Goal: Task Accomplishment & Management: Use online tool/utility

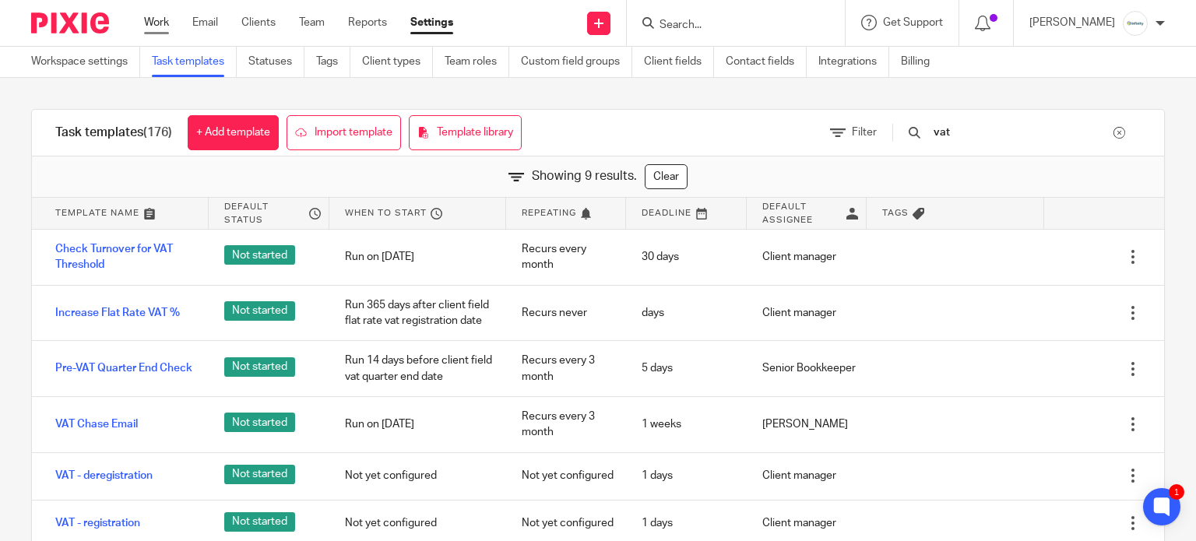
scroll to position [123, 0]
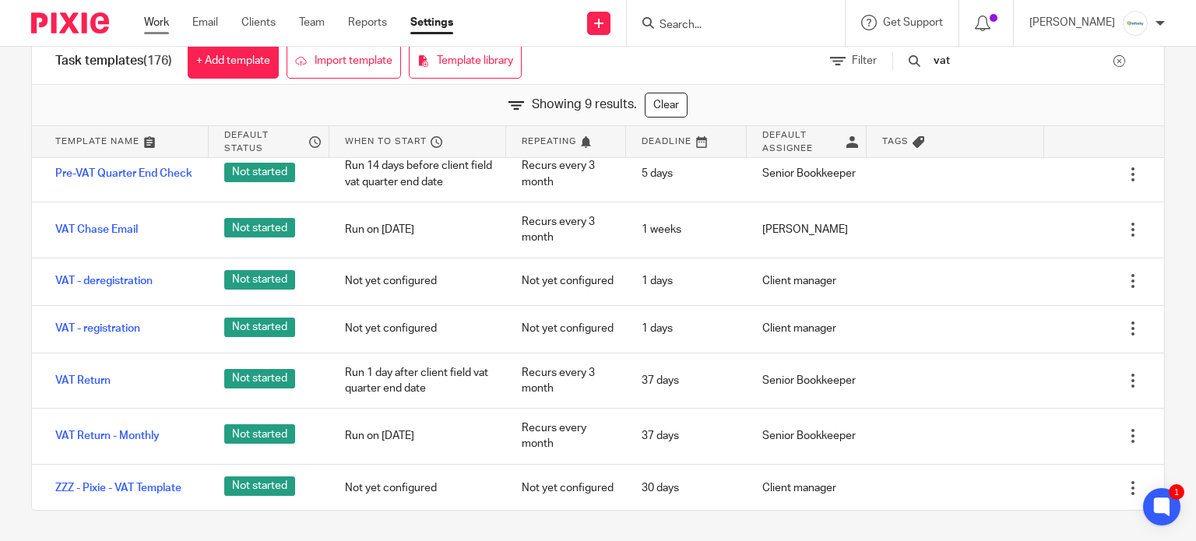
click at [152, 20] on link "Work" at bounding box center [156, 23] width 25 height 16
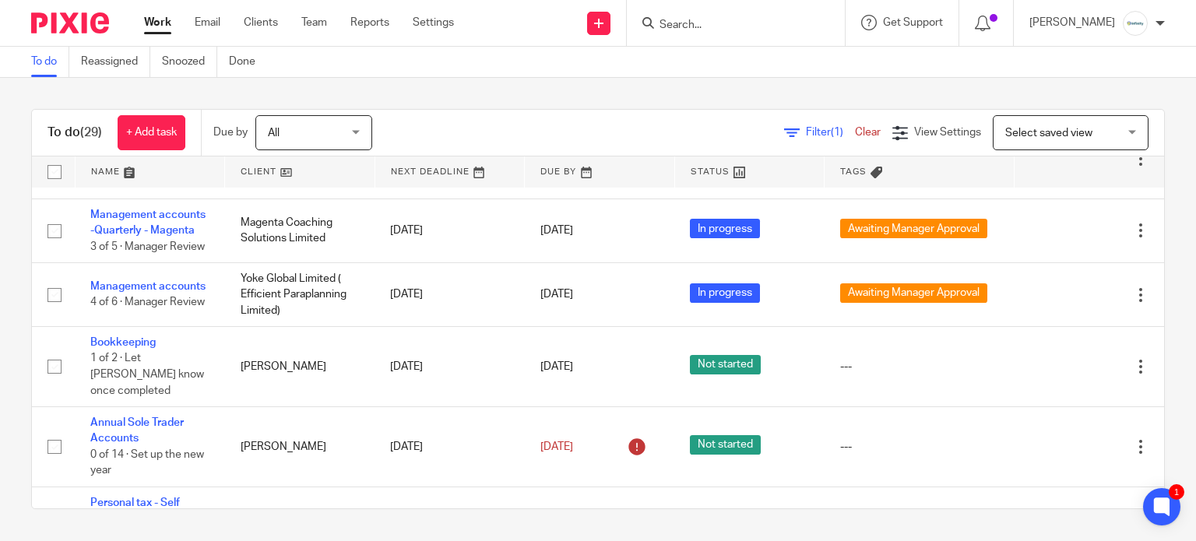
scroll to position [1075, 0]
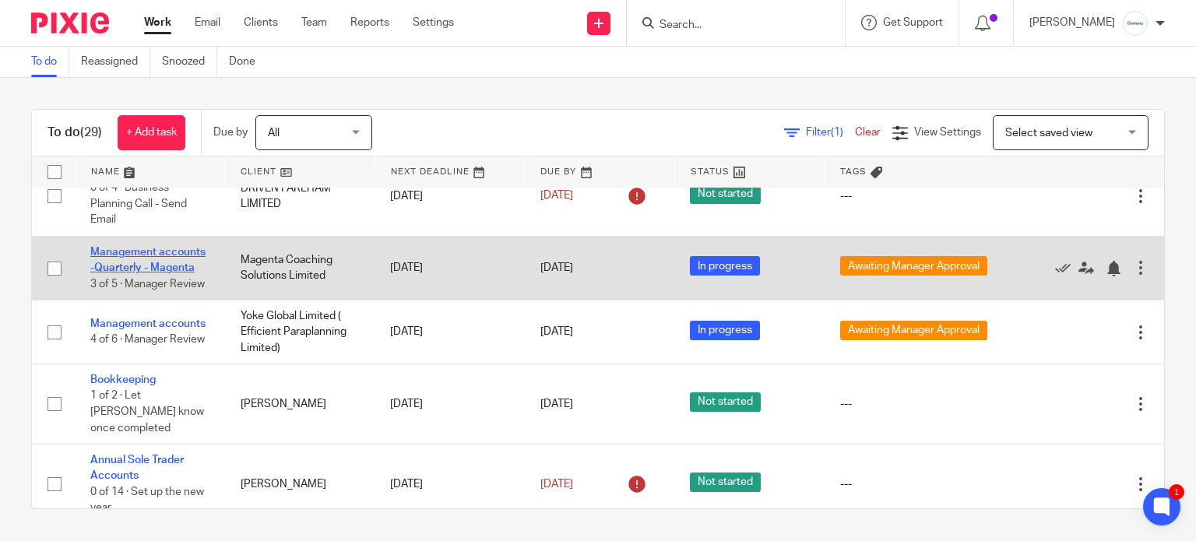
click at [137, 273] on link "Management accounts -Quarterly - Magenta" at bounding box center [147, 260] width 115 height 26
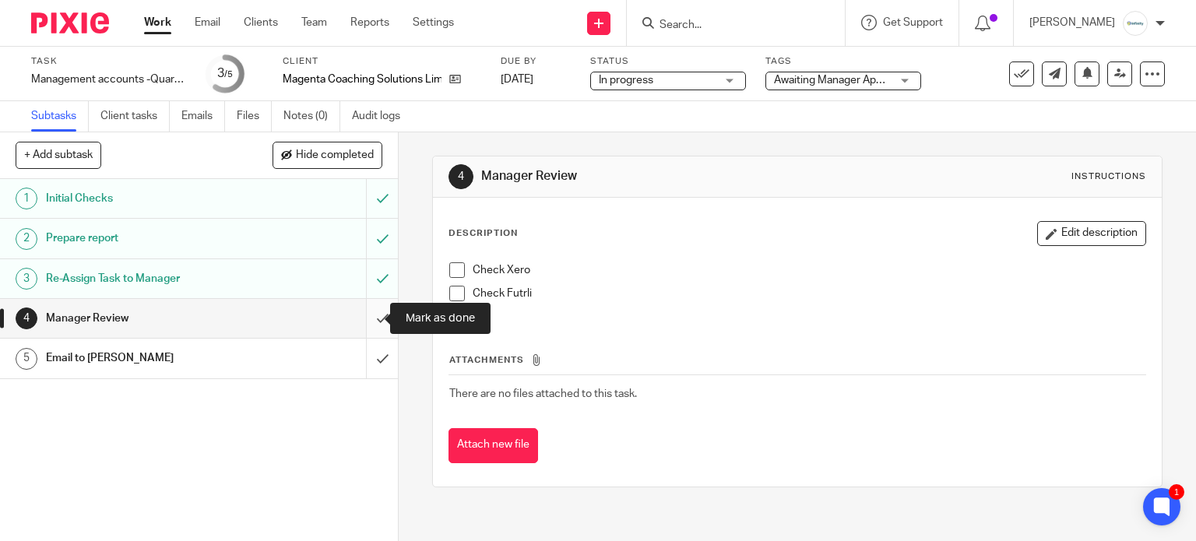
click at [365, 316] on input "submit" at bounding box center [199, 318] width 398 height 39
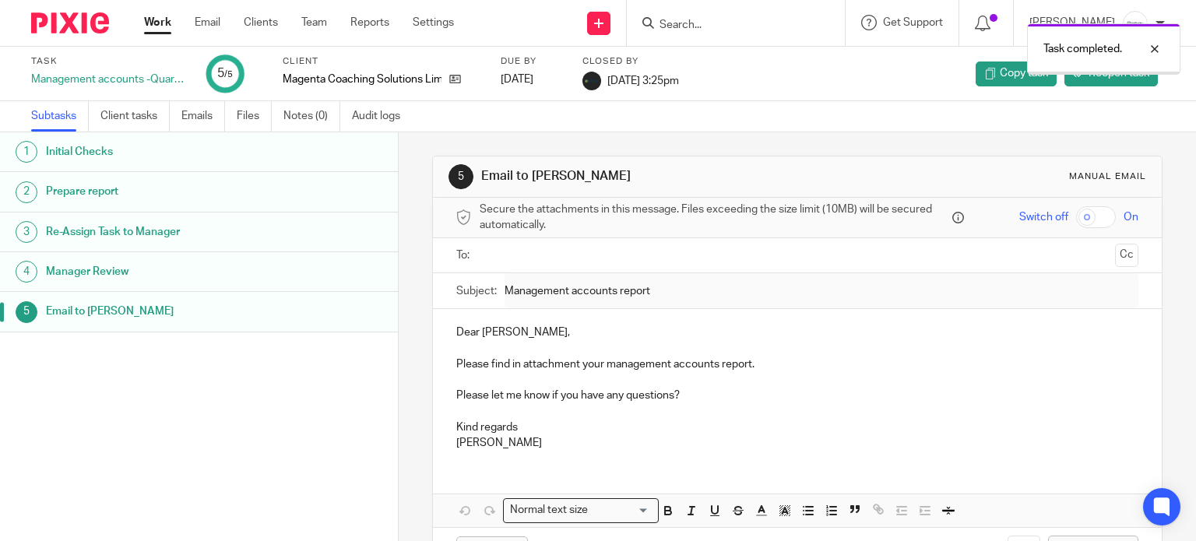
click at [153, 22] on link "Work" at bounding box center [157, 23] width 27 height 16
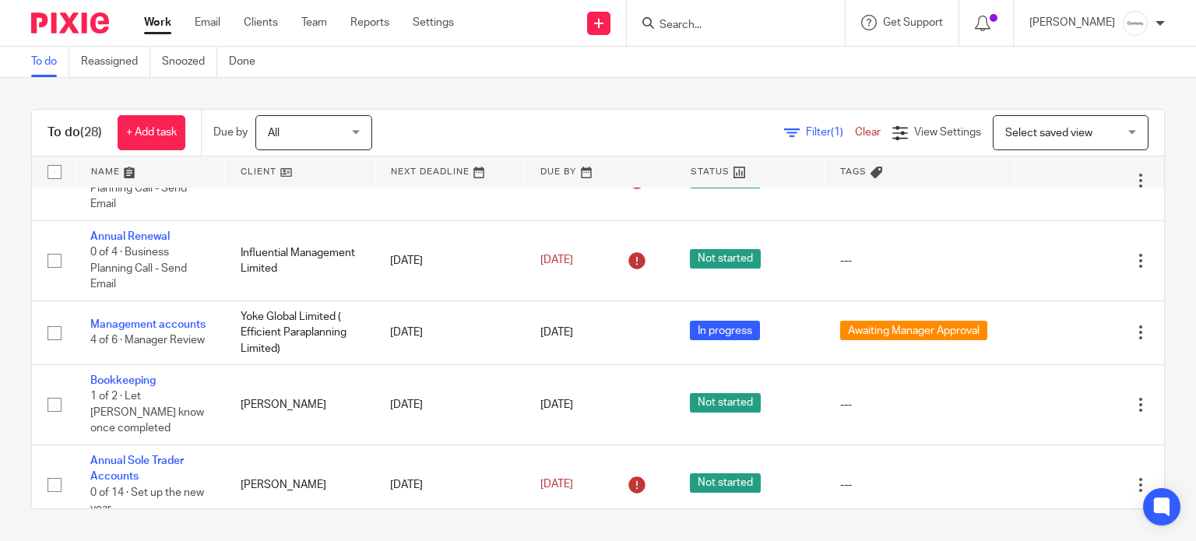
scroll to position [1013, 0]
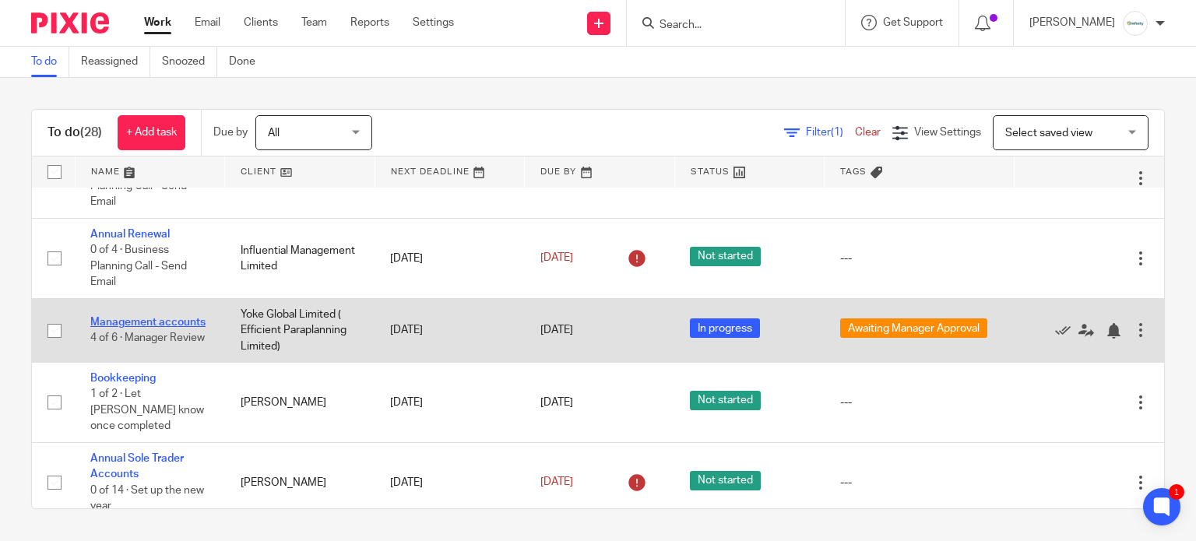
click at [146, 322] on link "Management accounts" at bounding box center [147, 322] width 115 height 11
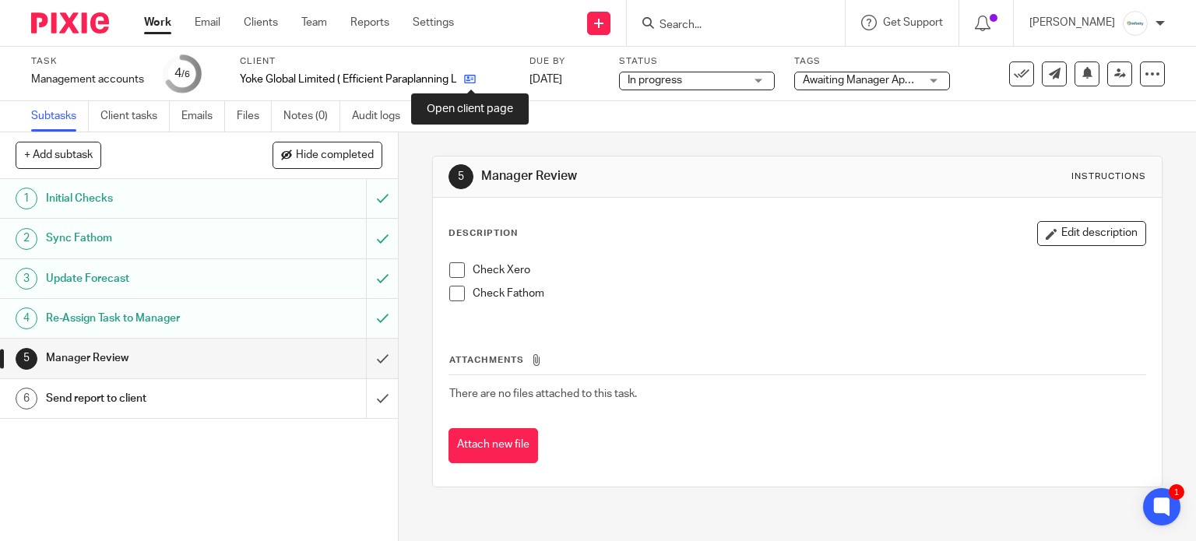
click at [468, 82] on icon at bounding box center [470, 79] width 12 height 12
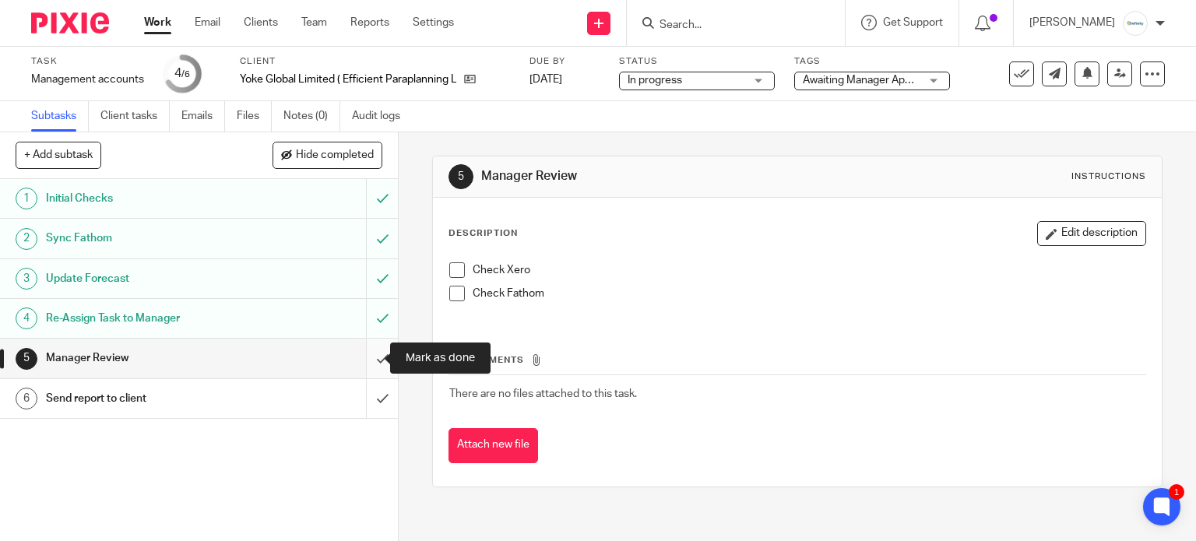
click at [372, 354] on input "submit" at bounding box center [199, 358] width 398 height 39
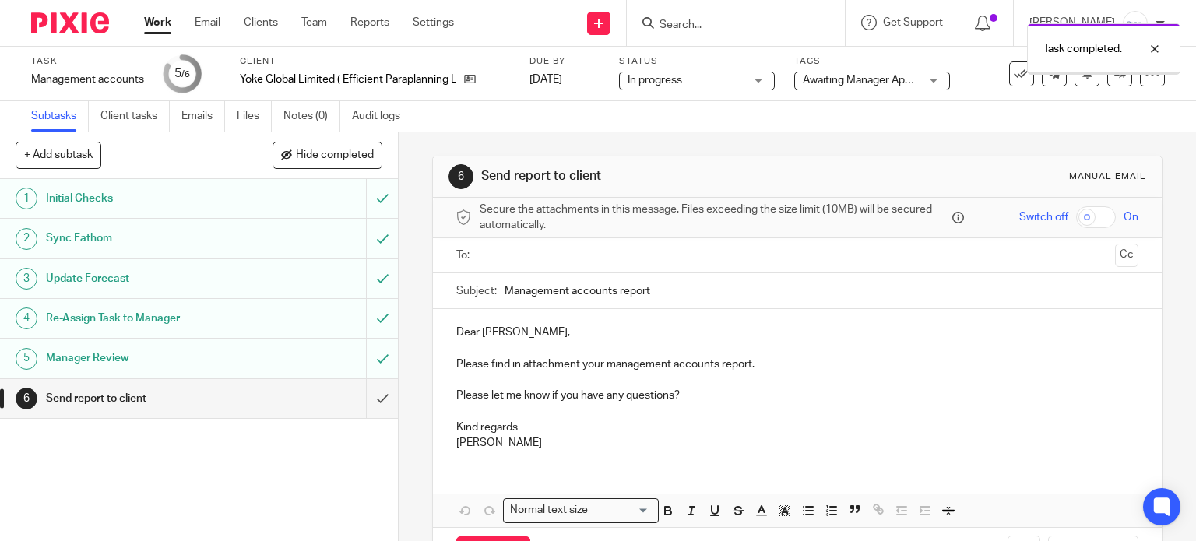
click at [673, 80] on span "In progress" at bounding box center [655, 80] width 55 height 11
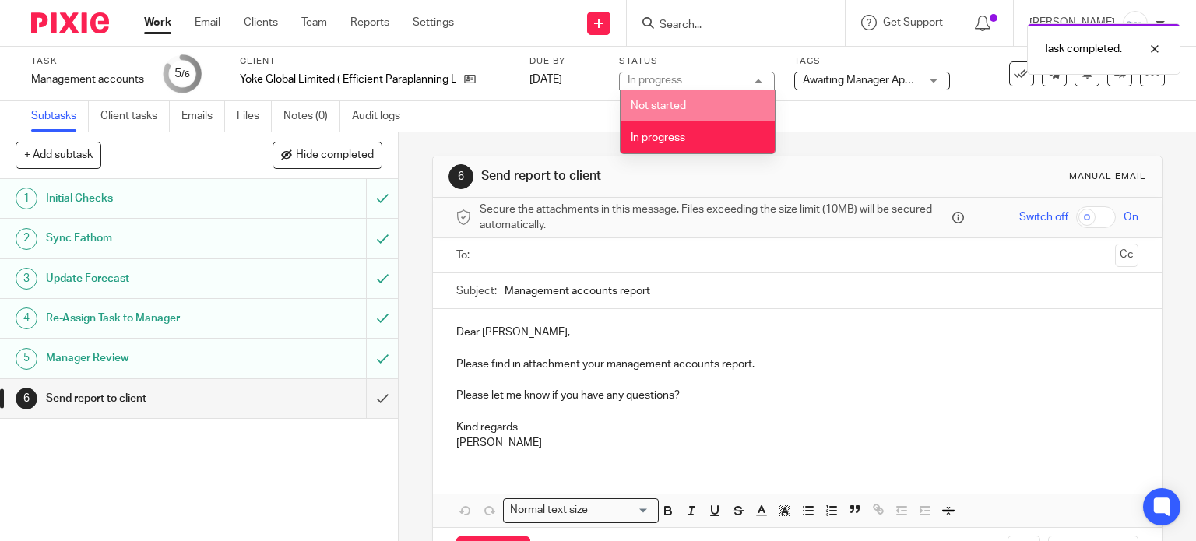
click at [872, 73] on div "Task completed." at bounding box center [889, 45] width 583 height 59
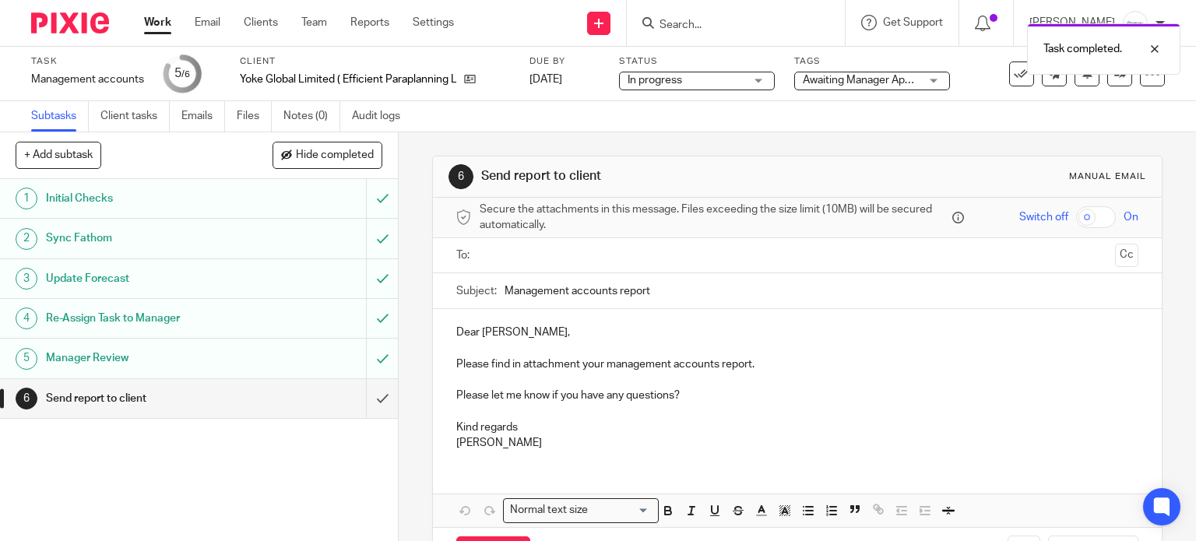
click at [868, 84] on span "Awaiting Manager Approval" at bounding box center [869, 80] width 132 height 11
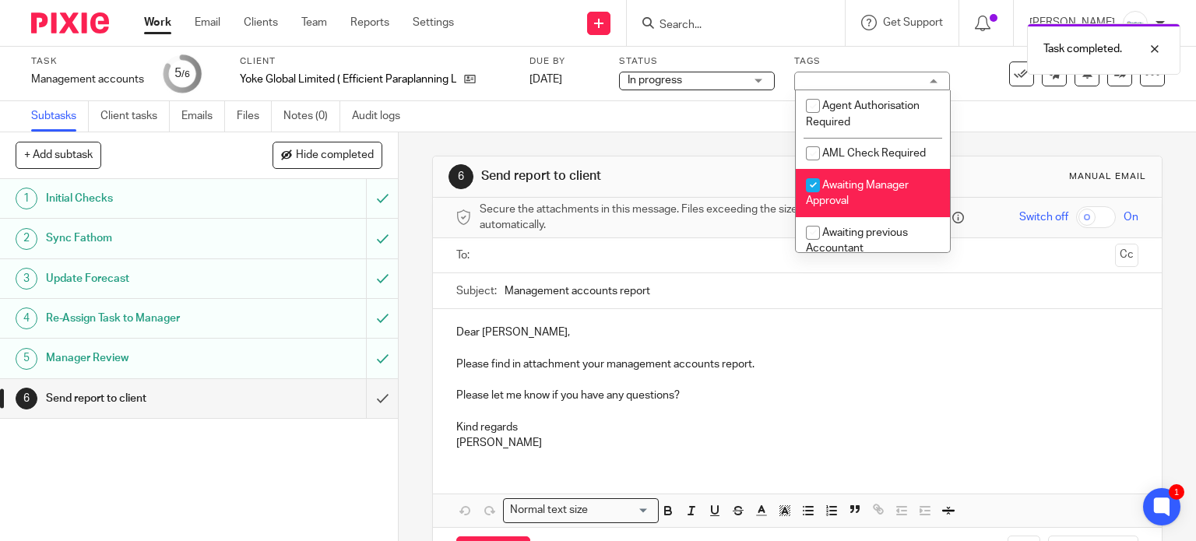
click at [857, 191] on span "Awaiting Manager Approval" at bounding box center [857, 193] width 103 height 27
checkbox input "false"
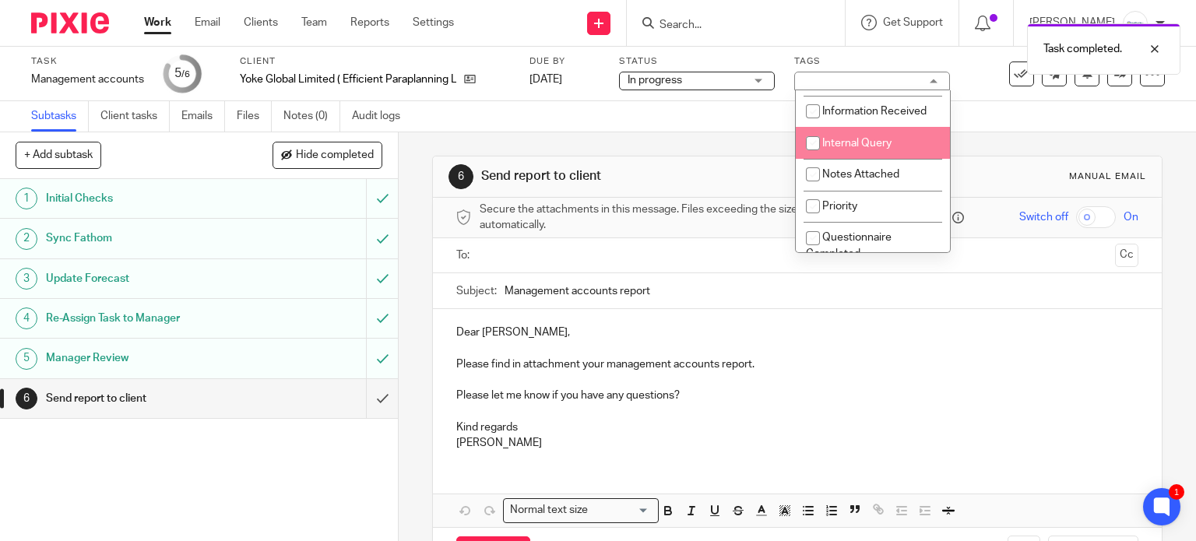
scroll to position [234, 0]
click at [872, 146] on span "Internal Query" at bounding box center [857, 141] width 69 height 11
checkbox input "true"
drag, startPoint x: 1031, startPoint y: 132, endPoint x: 1043, endPoint y: 129, distance: 12.1
click at [1032, 132] on div "6 Send report to client Manual email Secure the attachments in this message. Fi…" at bounding box center [797, 367] width 731 height 470
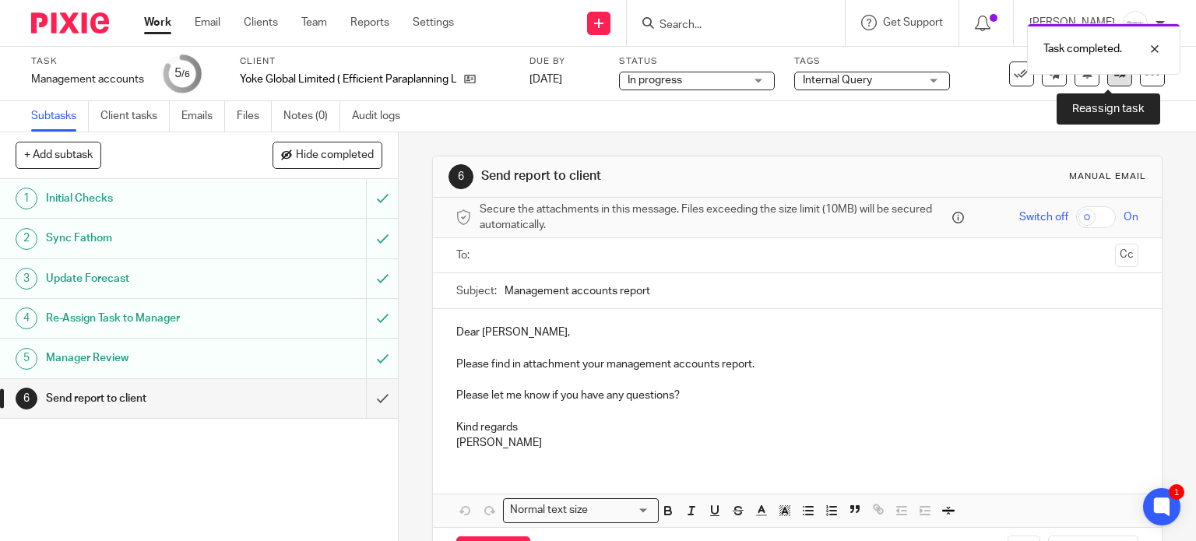
click at [1109, 80] on link at bounding box center [1120, 74] width 25 height 25
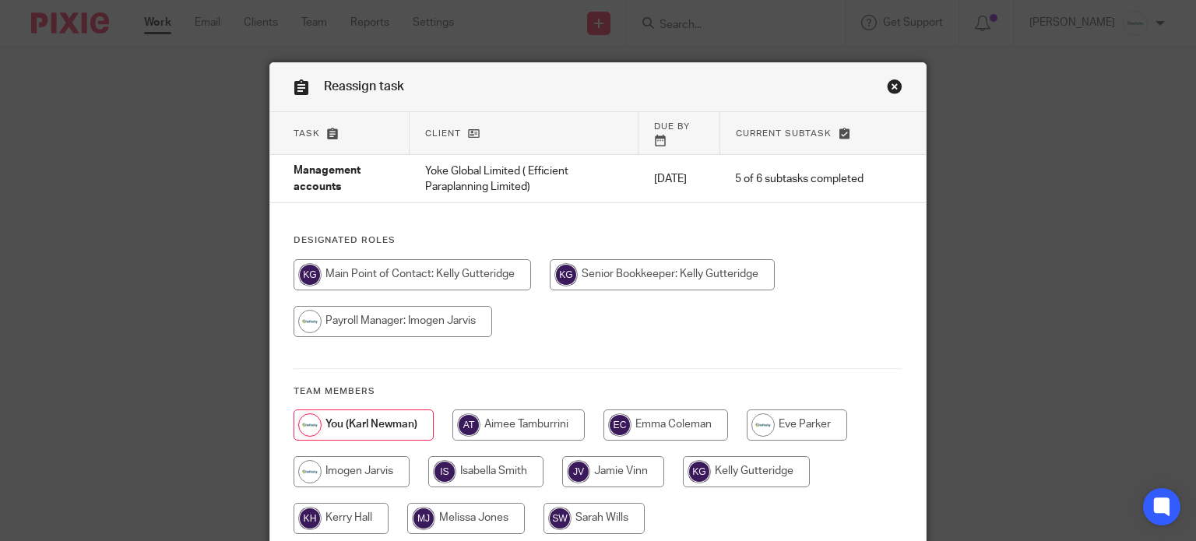
click at [469, 259] on input "radio" at bounding box center [413, 274] width 238 height 31
radio input "true"
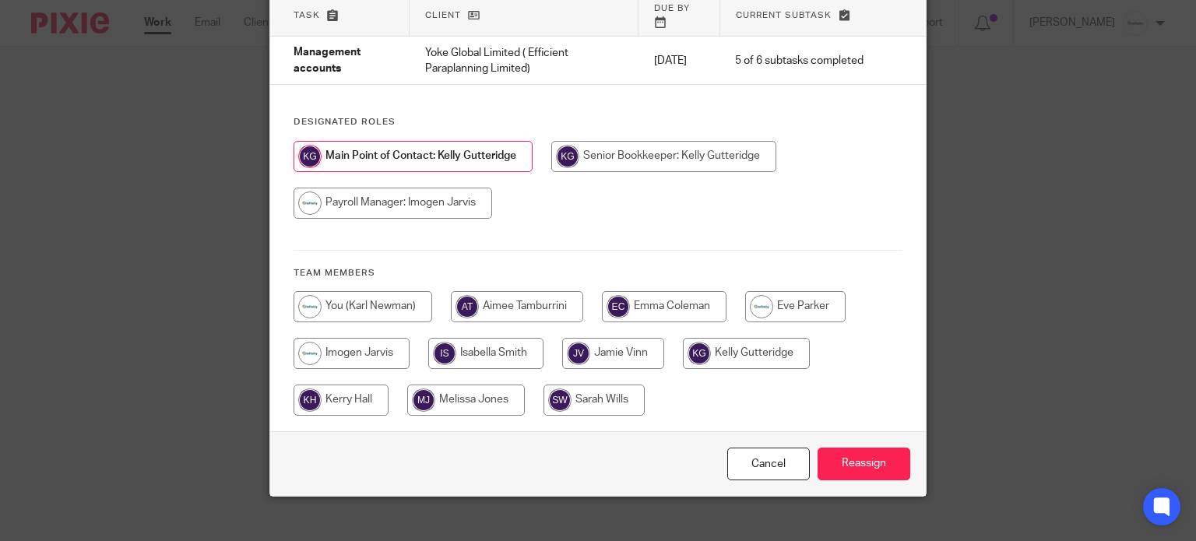
scroll to position [124, 0]
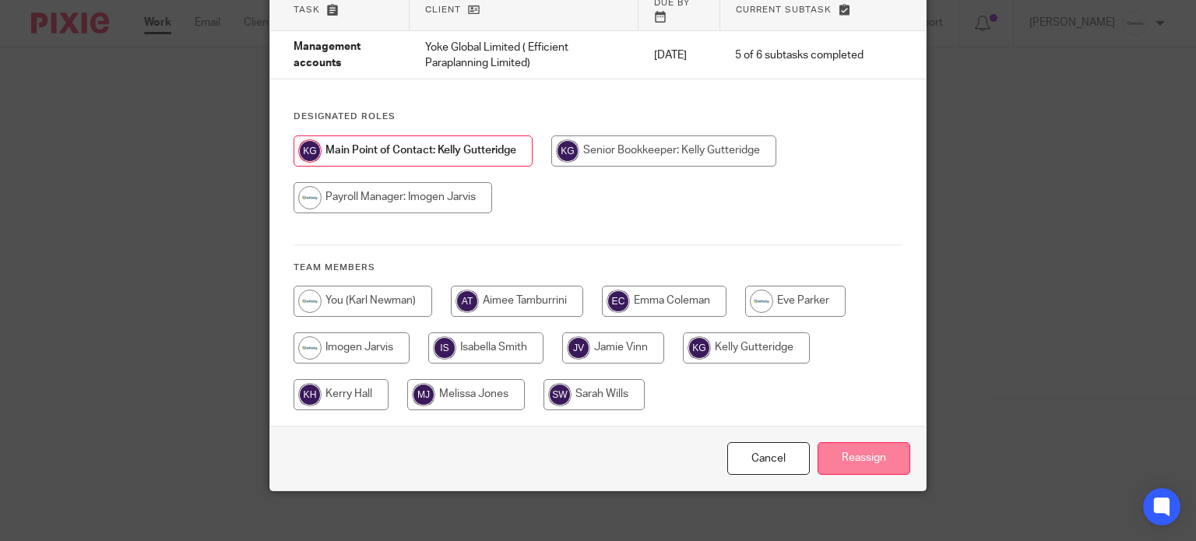
click at [847, 449] on input "Reassign" at bounding box center [864, 458] width 93 height 33
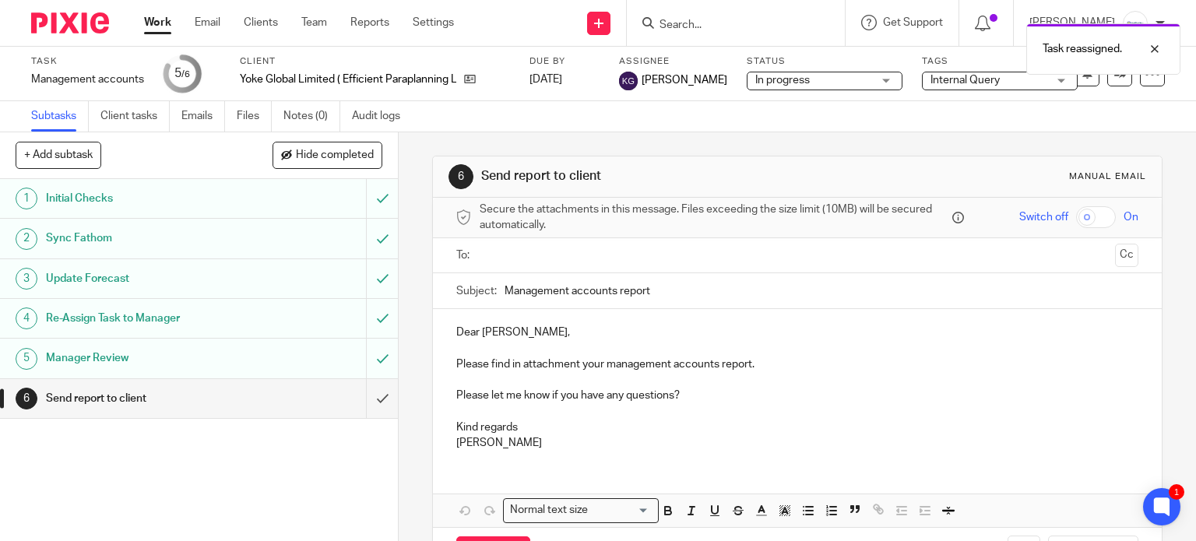
click at [157, 21] on link "Work" at bounding box center [157, 23] width 27 height 16
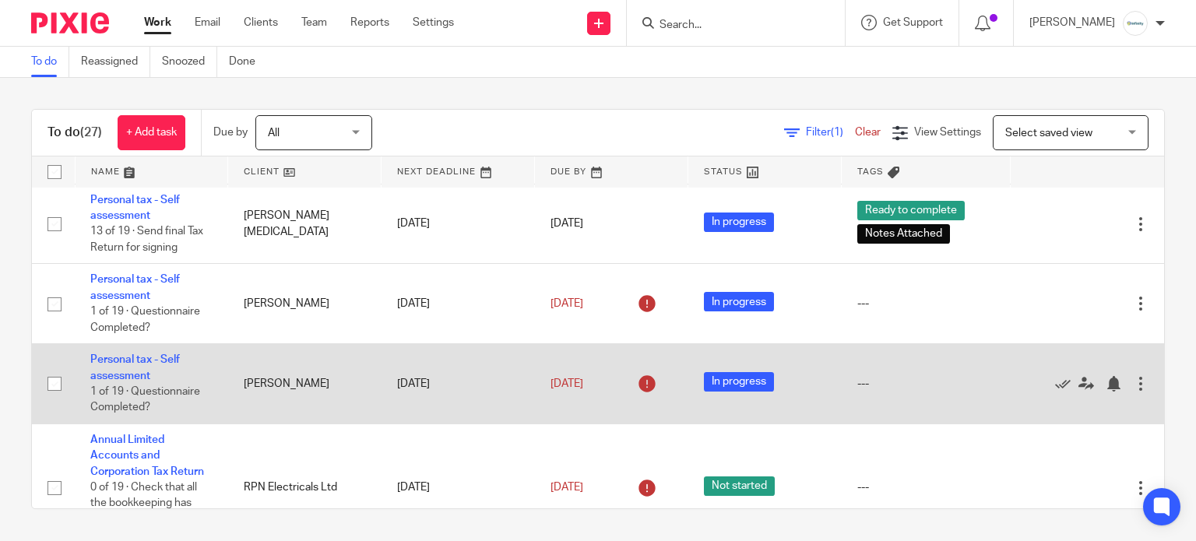
scroll to position [1957, 0]
